Goal: Information Seeking & Learning: Learn about a topic

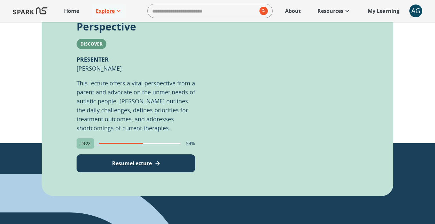
scroll to position [188, 0]
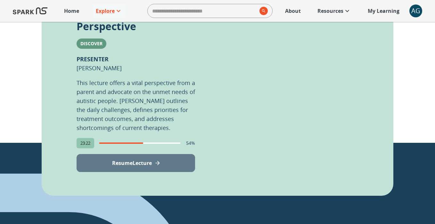
click at [137, 159] on p "Resume Lecture" at bounding box center [132, 163] width 40 height 8
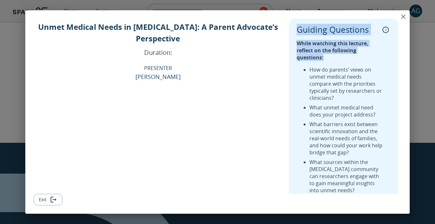
drag, startPoint x: 297, startPoint y: 29, endPoint x: 388, endPoint y: 50, distance: 93.3
click at [388, 50] on div "Guiding Questions While watching this lecture, reflect on the following questio…" at bounding box center [344, 115] width 94 height 180
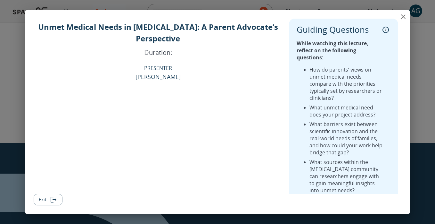
click at [349, 58] on div "While watching this lecture, reflect on the following questions: How do parents…" at bounding box center [344, 120] width 94 height 170
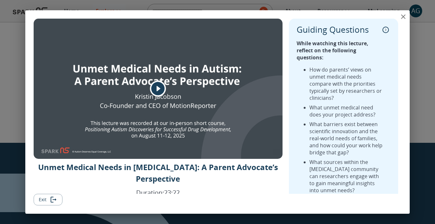
click at [347, 120] on li "What barriers exist between scientific innovation and the real-world needs of f…" at bounding box center [346, 137] width 75 height 35
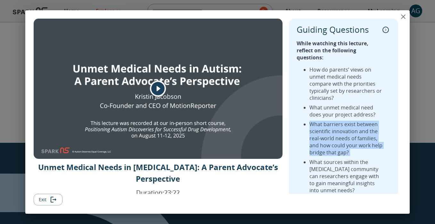
click at [347, 120] on li "What barriers exist between scientific innovation and the real-world needs of f…" at bounding box center [346, 137] width 75 height 35
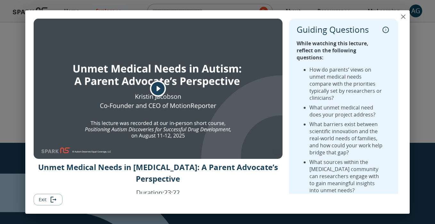
click at [357, 158] on li "What sources within the [MEDICAL_DATA] community can researchers engage with to…" at bounding box center [346, 175] width 75 height 35
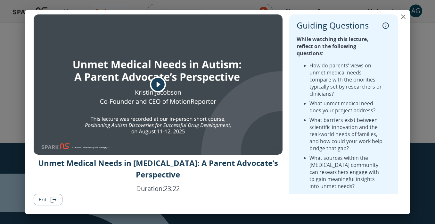
scroll to position [0, 0]
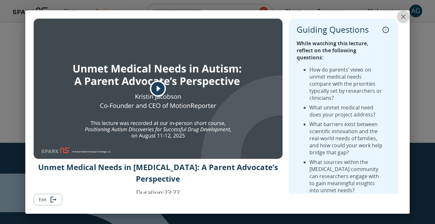
click at [405, 18] on icon "close" at bounding box center [403, 17] width 8 height 8
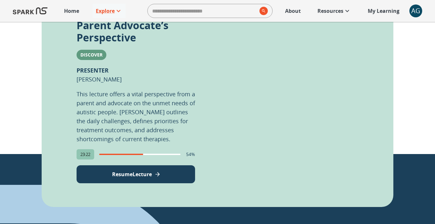
scroll to position [176, 0]
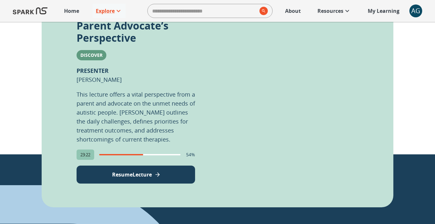
click at [411, 10] on div "AG" at bounding box center [415, 10] width 13 height 13
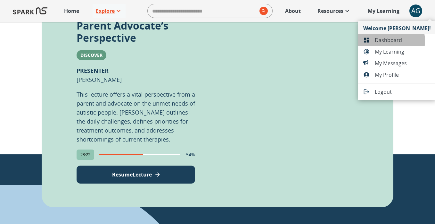
click at [391, 41] on span "Dashboard" at bounding box center [403, 40] width 56 height 8
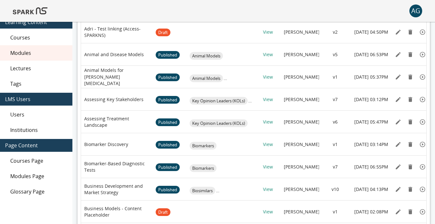
scroll to position [66, 0]
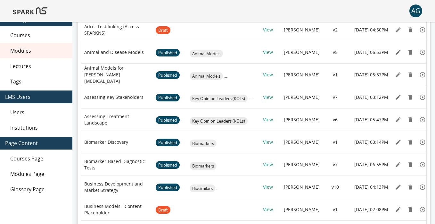
click at [29, 69] on span "Lectures" at bounding box center [38, 66] width 57 height 8
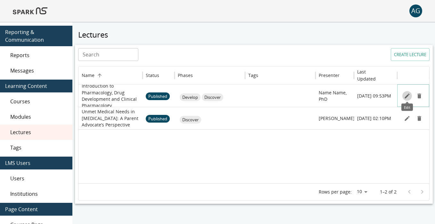
click at [404, 95] on icon "Edit" at bounding box center [407, 96] width 6 height 6
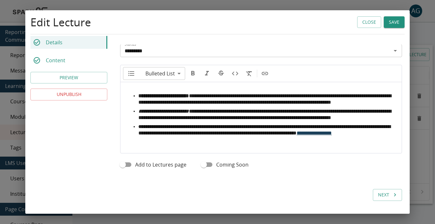
scroll to position [283, 0]
click at [372, 21] on button "Close" at bounding box center [369, 22] width 24 height 12
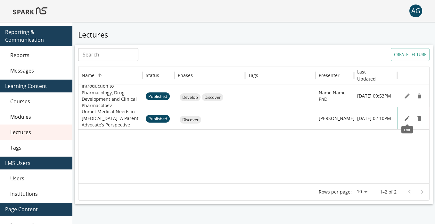
click at [405, 117] on icon "Edit" at bounding box center [407, 118] width 6 height 6
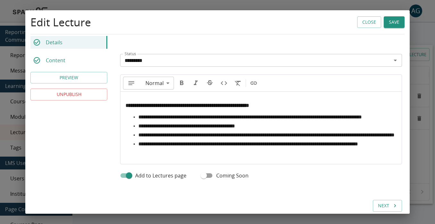
scroll to position [274, 0]
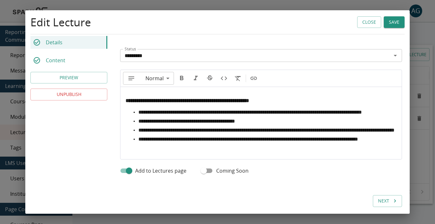
type input "**"
click at [176, 121] on ul "**********" at bounding box center [261, 125] width 271 height 33
click at [171, 115] on li "**********" at bounding box center [267, 112] width 258 height 6
click at [138, 124] on li "**********" at bounding box center [267, 121] width 258 height 6
click at [369, 19] on button "Close" at bounding box center [369, 22] width 24 height 12
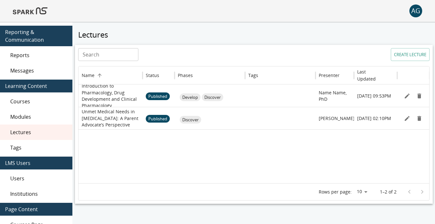
click at [42, 8] on img at bounding box center [30, 10] width 35 height 15
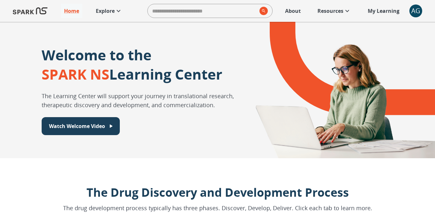
click at [115, 10] on p "Explore" at bounding box center [105, 11] width 19 height 8
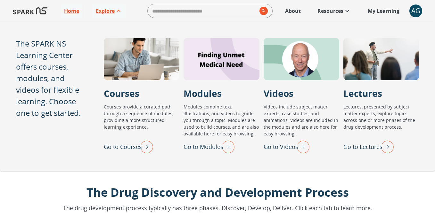
click at [385, 142] on img "Go to Lectures" at bounding box center [386, 146] width 16 height 17
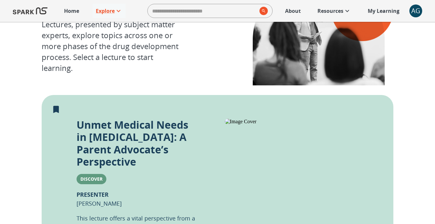
scroll to position [45, 0]
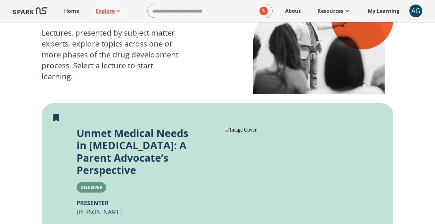
click at [98, 10] on p "Explore" at bounding box center [105, 11] width 19 height 8
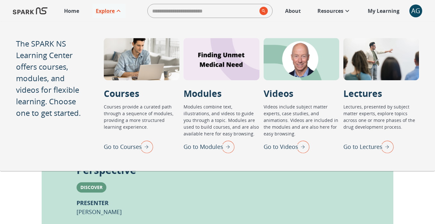
click at [146, 142] on img "Go to Courses" at bounding box center [145, 146] width 16 height 17
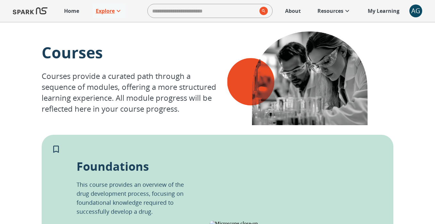
click at [103, 8] on p "Explore" at bounding box center [105, 11] width 19 height 8
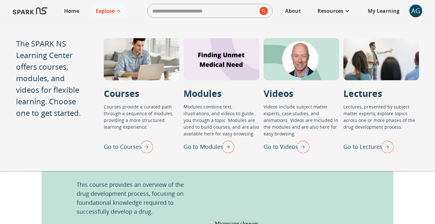
click at [262, 220] on img at bounding box center [284, 223] width 148 height 6
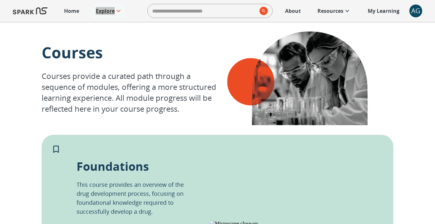
drag, startPoint x: 110, startPoint y: 9, endPoint x: 166, endPoint y: 0, distance: 56.8
click at [0, 0] on div "Home Explore ​ About Resources My Learning + AG 0" at bounding box center [217, 11] width 435 height 22
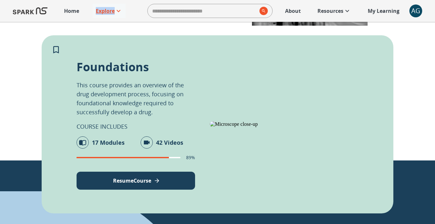
scroll to position [200, 0]
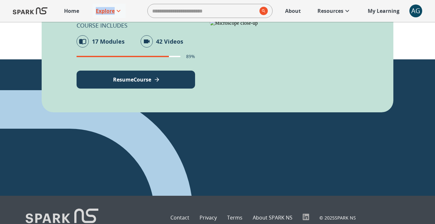
click at [152, 74] on button "Resume Course" at bounding box center [136, 79] width 119 height 18
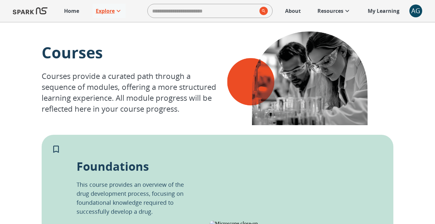
click at [119, 11] on icon at bounding box center [119, 11] width 4 height 2
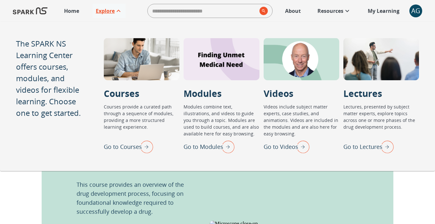
click at [383, 150] on img "Go to Lectures" at bounding box center [386, 146] width 16 height 17
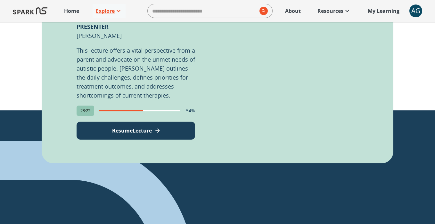
scroll to position [224, 0]
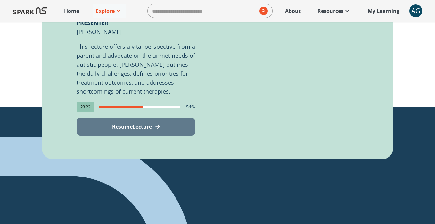
click at [146, 118] on button "Resume Lecture" at bounding box center [136, 127] width 119 height 18
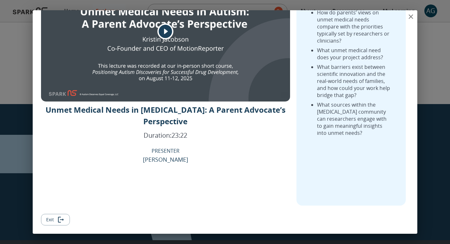
scroll to position [0, 0]
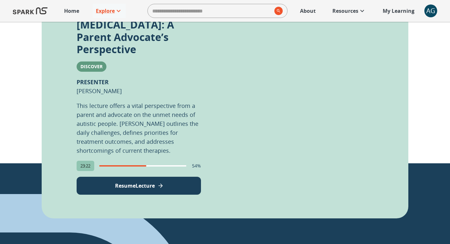
scroll to position [192, 0]
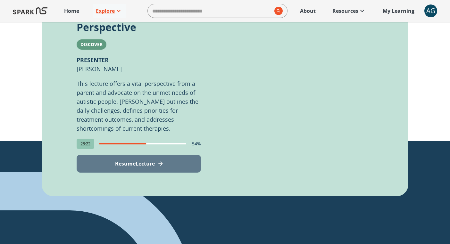
click at [156, 155] on button "Resume Lecture" at bounding box center [139, 164] width 124 height 18
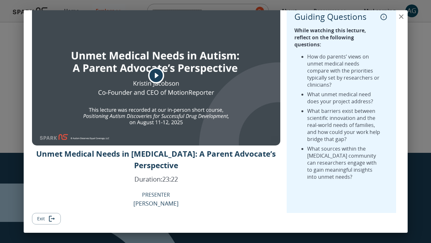
scroll to position [0, 0]
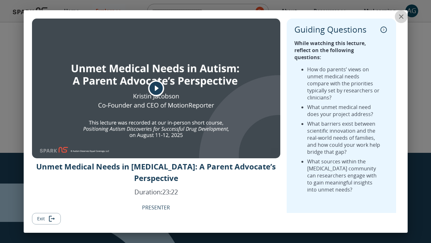
click at [403, 17] on icon "close" at bounding box center [402, 17] width 8 height 8
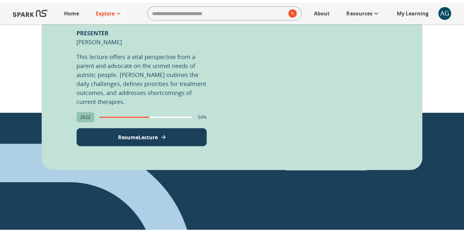
scroll to position [226, 0]
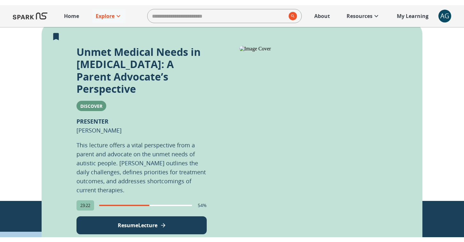
scroll to position [144, 0]
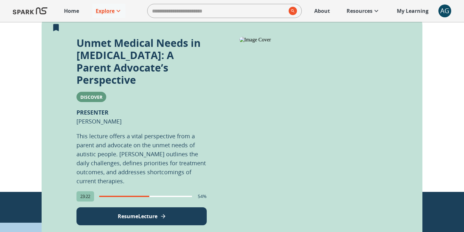
click at [143, 212] on p "Resume Lecture" at bounding box center [138, 216] width 40 height 8
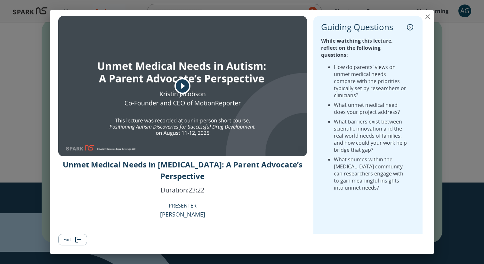
scroll to position [0, 0]
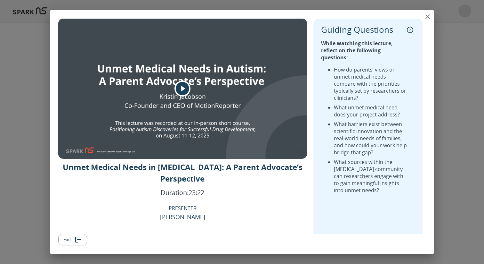
click at [426, 18] on icon "close" at bounding box center [428, 17] width 8 height 8
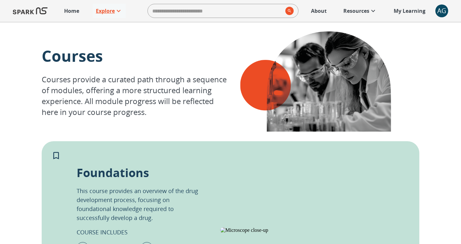
click at [117, 9] on icon at bounding box center [119, 11] width 8 height 8
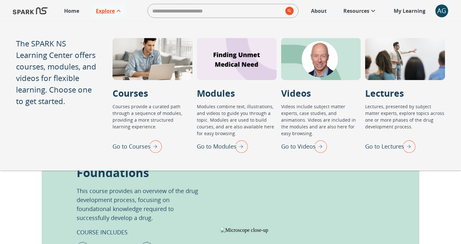
click at [242, 144] on img "Go to Modules" at bounding box center [240, 146] width 16 height 17
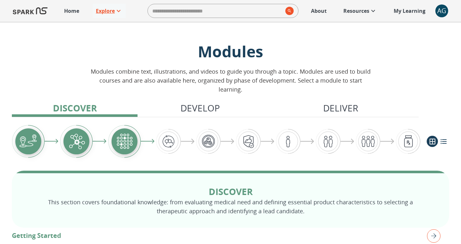
click at [118, 12] on icon at bounding box center [119, 11] width 8 height 8
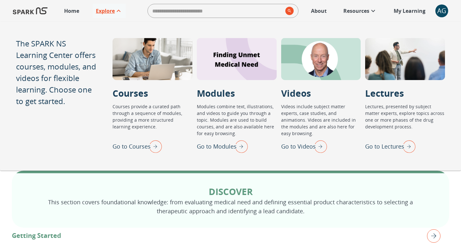
click at [321, 146] on img "Go to Videos" at bounding box center [319, 146] width 16 height 17
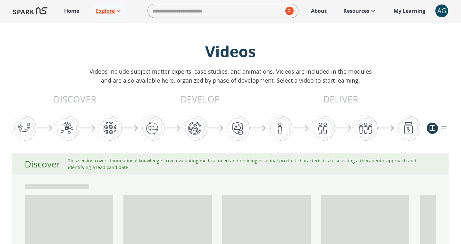
click at [110, 7] on p "Explore" at bounding box center [105, 11] width 19 height 8
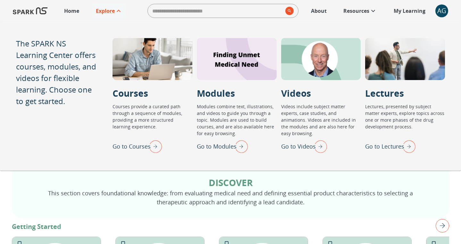
click at [411, 149] on img "Go to Lectures" at bounding box center [407, 146] width 16 height 17
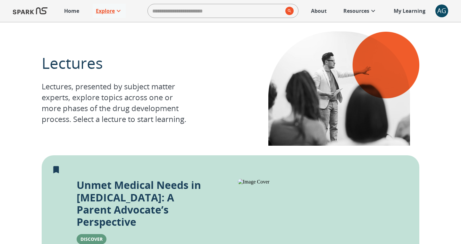
click at [105, 17] on link "Explore" at bounding box center [109, 11] width 33 height 14
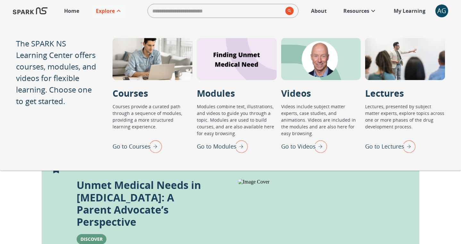
click at [157, 148] on img "Go to Courses" at bounding box center [154, 146] width 16 height 17
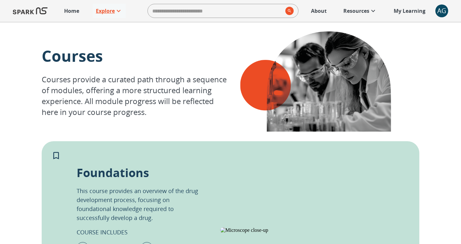
click at [120, 11] on icon at bounding box center [119, 11] width 4 height 2
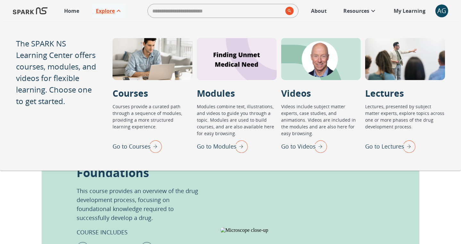
click at [412, 141] on img "Go to Lectures" at bounding box center [407, 146] width 16 height 17
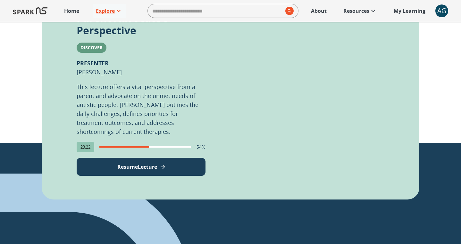
scroll to position [258, 0]
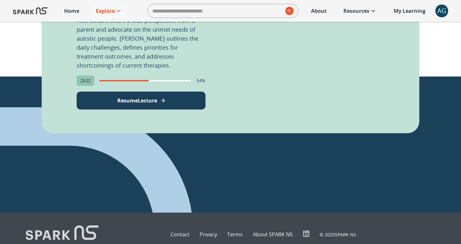
click at [185, 231] on p "Contact" at bounding box center [179, 235] width 19 height 8
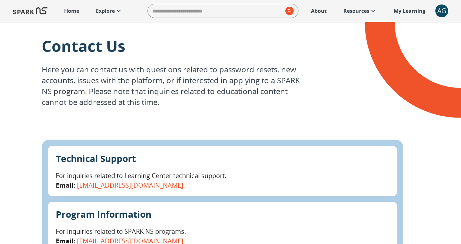
click at [127, 9] on div "Home Explore ​ About Resources My Learning +" at bounding box center [245, 11] width 368 height 14
click at [112, 11] on p "Explore" at bounding box center [105, 11] width 19 height 8
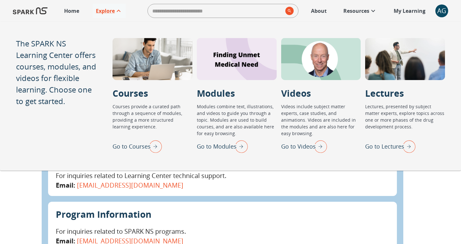
click at [412, 150] on img "Go to Lectures" at bounding box center [407, 146] width 16 height 17
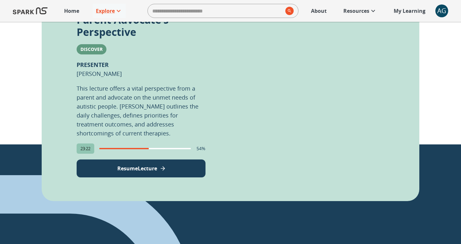
scroll to position [176, 0]
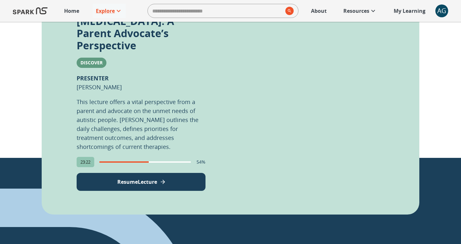
click at [161, 178] on div "Unmet Medical Needs in Autism: A Parent Advocate’s Perspective Discover PRESENT…" at bounding box center [230, 97] width 377 height 236
click at [165, 180] on icon "View Lecture" at bounding box center [162, 182] width 4 height 4
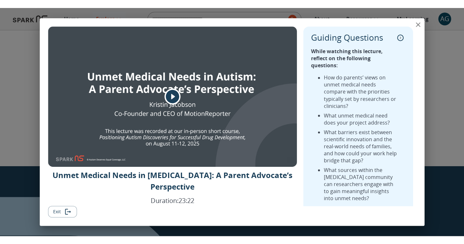
scroll to position [177, 0]
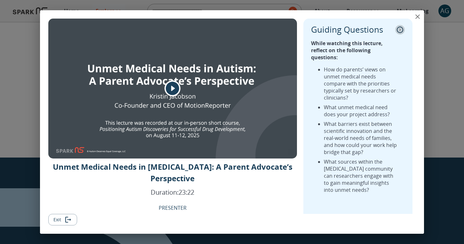
click at [400, 31] on icon "collapse" at bounding box center [400, 30] width 6 height 6
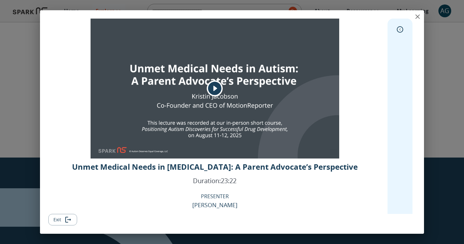
click at [400, 27] on icon "expand" at bounding box center [400, 29] width 6 height 6
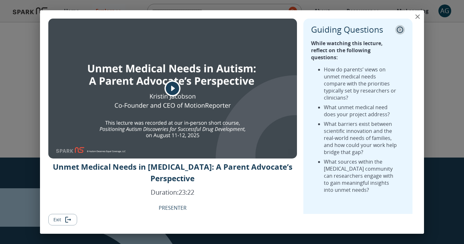
click at [400, 27] on icon "collapse" at bounding box center [400, 30] width 6 height 6
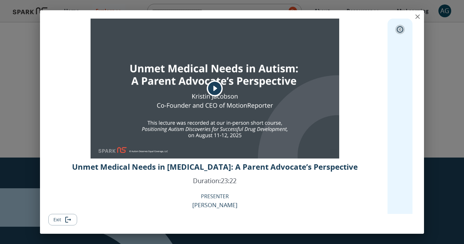
click at [400, 27] on icon "expand" at bounding box center [400, 29] width 6 height 6
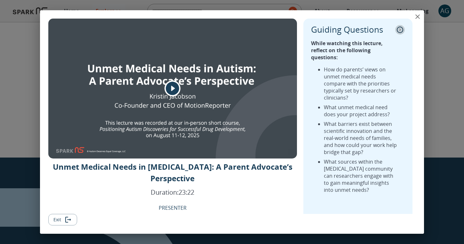
click at [400, 33] on button "collapse" at bounding box center [401, 30] width 10 height 10
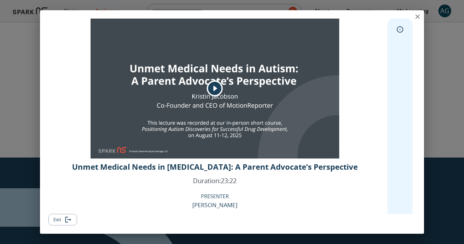
click at [402, 32] on button "expand" at bounding box center [401, 30] width 10 height 10
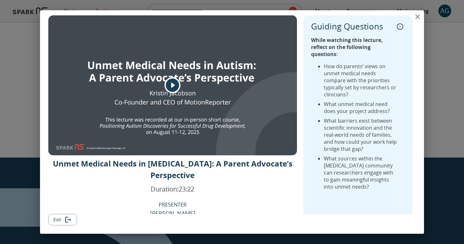
scroll to position [0, 0]
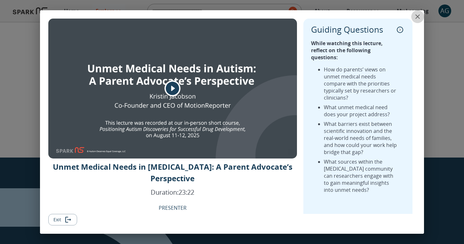
click at [418, 18] on icon "close" at bounding box center [418, 17] width 8 height 8
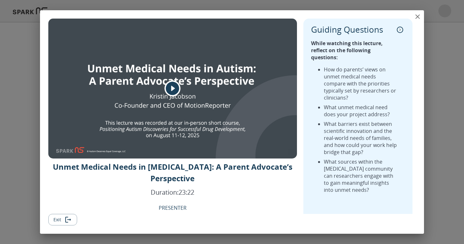
click at [418, 16] on icon "close" at bounding box center [418, 16] width 4 height 4
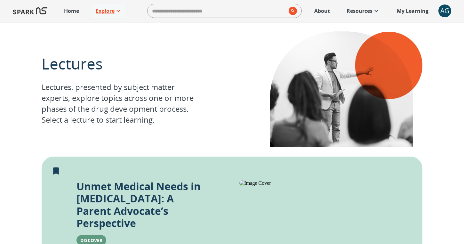
click at [116, 8] on icon at bounding box center [119, 11] width 8 height 8
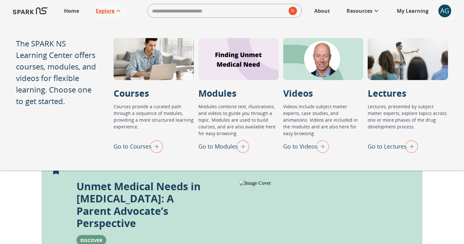
click at [410, 147] on img "Go to Lectures" at bounding box center [410, 146] width 16 height 17
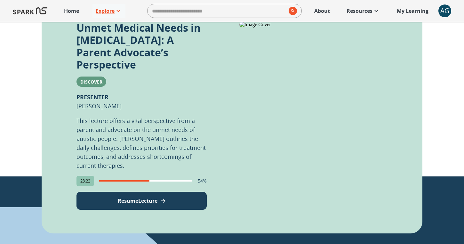
scroll to position [210, 0]
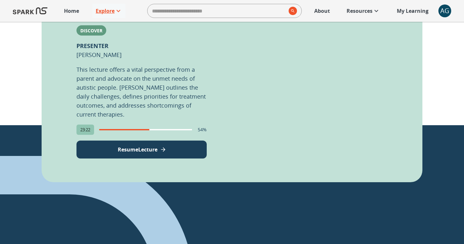
click at [172, 147] on div "Unmet Medical Needs in Autism: A Parent Advocate’s Perspective Discover PRESENT…" at bounding box center [232, 65] width 381 height 236
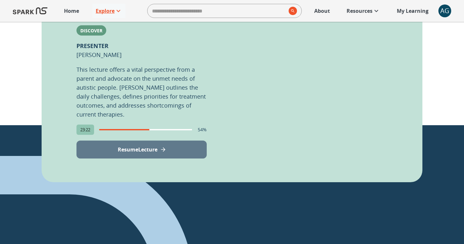
click at [171, 142] on button "Resume Lecture" at bounding box center [142, 150] width 130 height 18
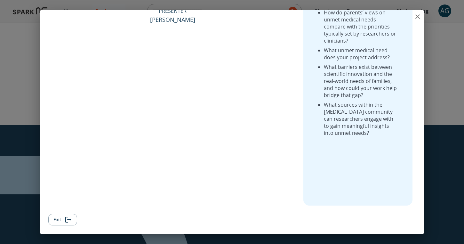
scroll to position [0, 0]
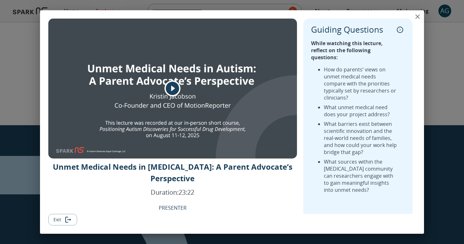
click at [415, 17] on icon "close" at bounding box center [418, 17] width 8 height 8
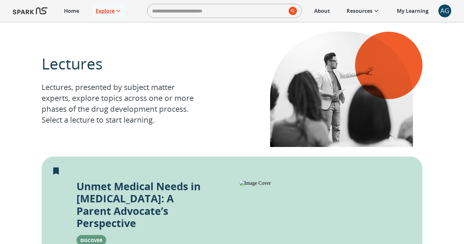
scroll to position [225, 0]
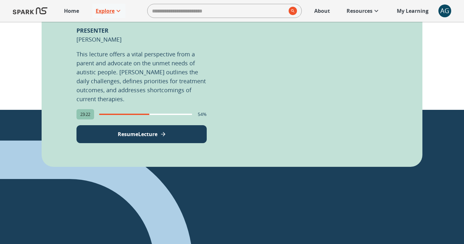
click at [182, 125] on button "Resume Lecture" at bounding box center [142, 134] width 130 height 18
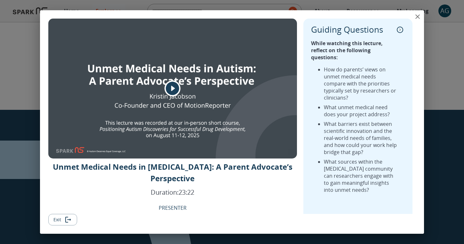
click at [173, 89] on icon "play" at bounding box center [173, 88] width 16 height 16
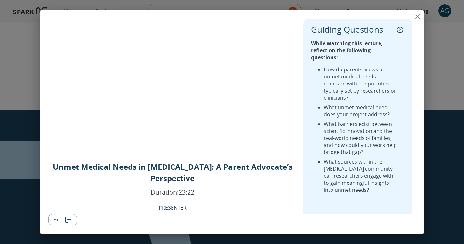
click at [417, 19] on icon "close" at bounding box center [418, 17] width 8 height 8
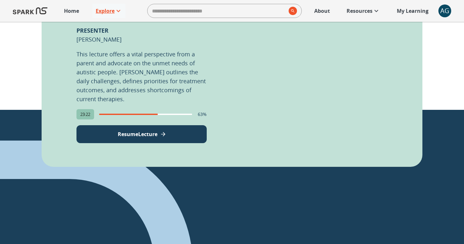
click at [148, 127] on button "Resume Lecture" at bounding box center [142, 134] width 130 height 18
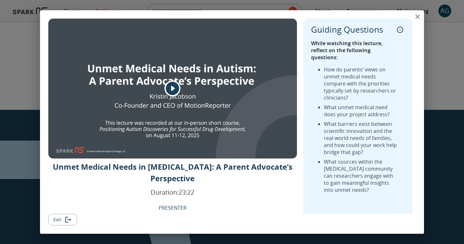
click at [175, 85] on icon "play" at bounding box center [172, 88] width 13 height 13
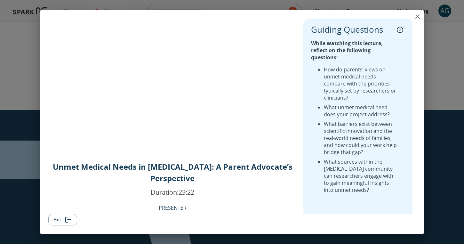
click at [415, 19] on icon "close" at bounding box center [418, 17] width 8 height 8
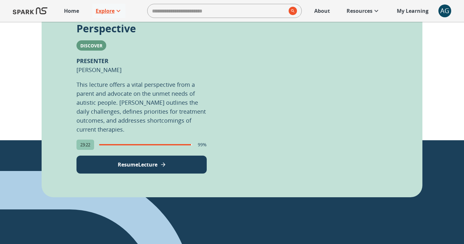
scroll to position [194, 0]
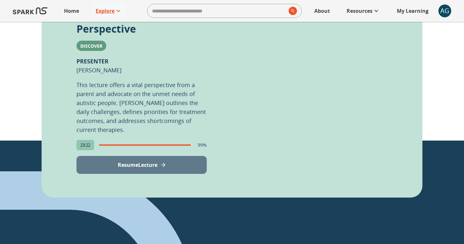
click at [142, 161] on p "Resume Lecture" at bounding box center [138, 165] width 40 height 8
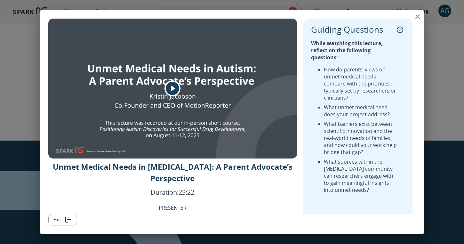
click at [177, 90] on icon "play" at bounding box center [172, 88] width 13 height 13
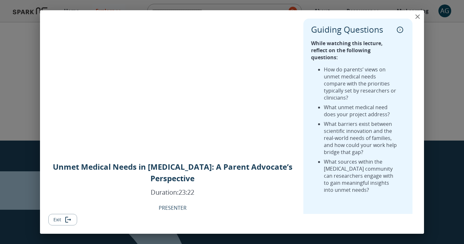
click at [254, 192] on div "Unmet Medical Needs in Autism: A Parent Advocate’s Perspective Duration: 23:22 …" at bounding box center [172, 191] width 249 height 60
click at [417, 18] on icon "close" at bounding box center [418, 16] width 4 height 4
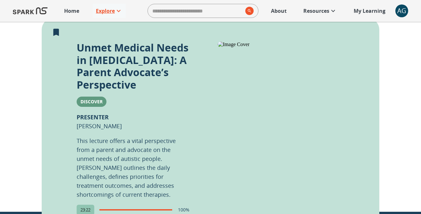
scroll to position [206, 0]
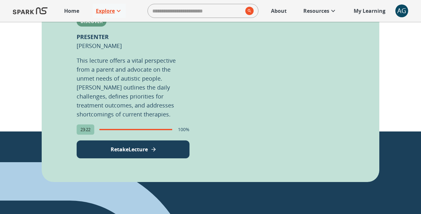
click at [161, 150] on button "Retake Lecture" at bounding box center [133, 150] width 113 height 18
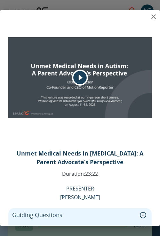
scroll to position [0, 0]
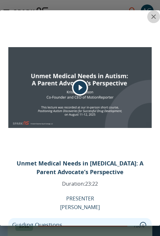
click at [155, 13] on icon "close" at bounding box center [154, 17] width 8 height 8
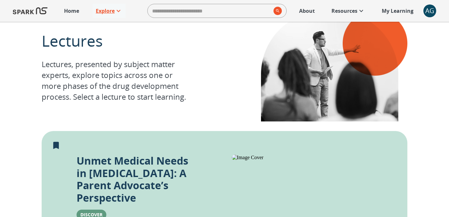
scroll to position [14, 0]
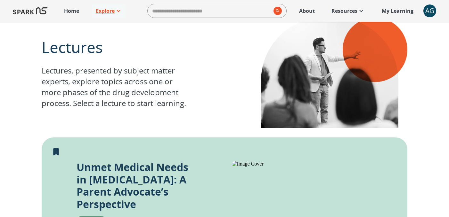
click at [118, 12] on icon at bounding box center [119, 11] width 8 height 8
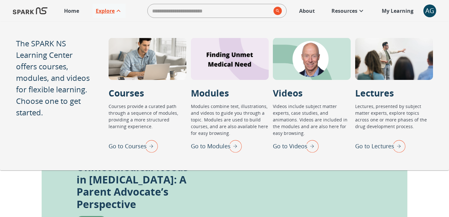
click at [314, 148] on img "Go to Videos" at bounding box center [311, 146] width 16 height 17
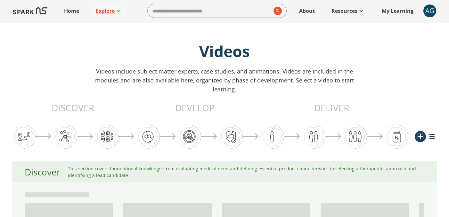
click at [111, 12] on p "Explore" at bounding box center [105, 11] width 19 height 8
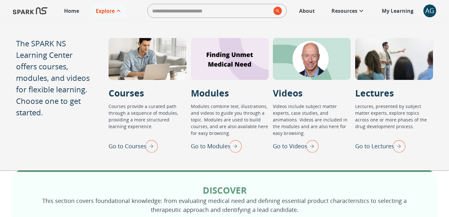
click at [148, 139] on img "Go to Courses" at bounding box center [150, 146] width 16 height 17
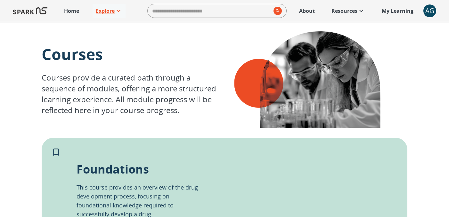
click at [98, 9] on p "Explore" at bounding box center [105, 11] width 19 height 8
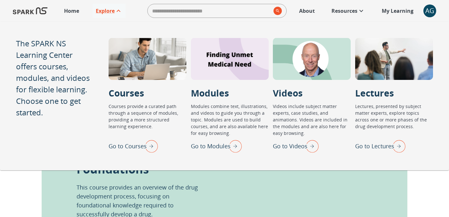
click at [398, 144] on img "Go to Lectures" at bounding box center [398, 146] width 16 height 17
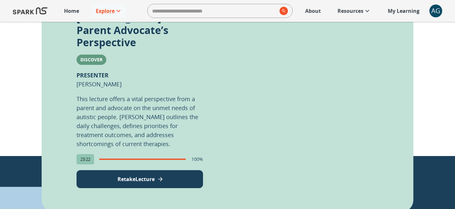
scroll to position [179, 0]
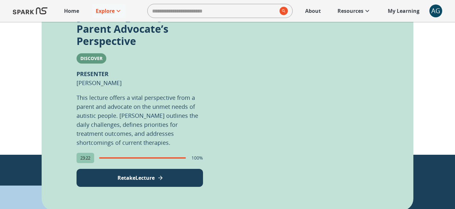
click at [174, 168] on button "Retake Lecture" at bounding box center [140, 177] width 127 height 18
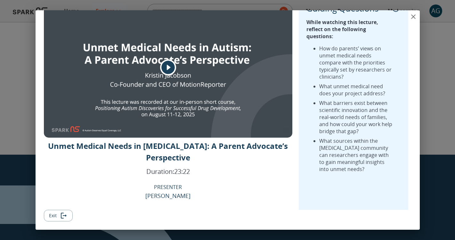
scroll to position [0, 0]
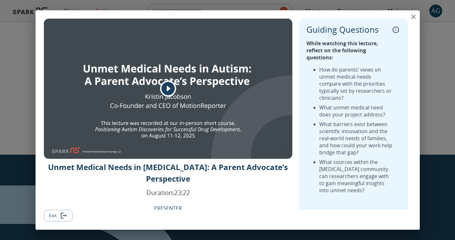
click at [413, 21] on button "close" at bounding box center [413, 16] width 13 height 13
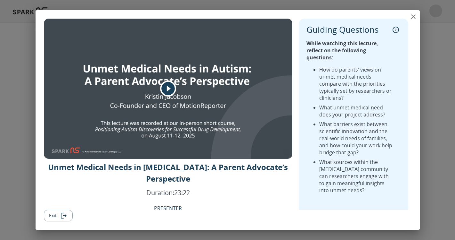
click at [412, 17] on icon "close" at bounding box center [413, 16] width 4 height 4
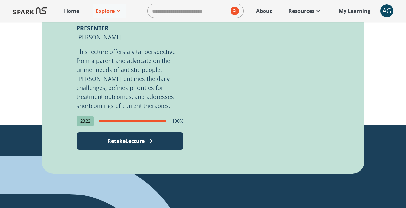
scroll to position [223, 0]
